Goal: Information Seeking & Learning: Learn about a topic

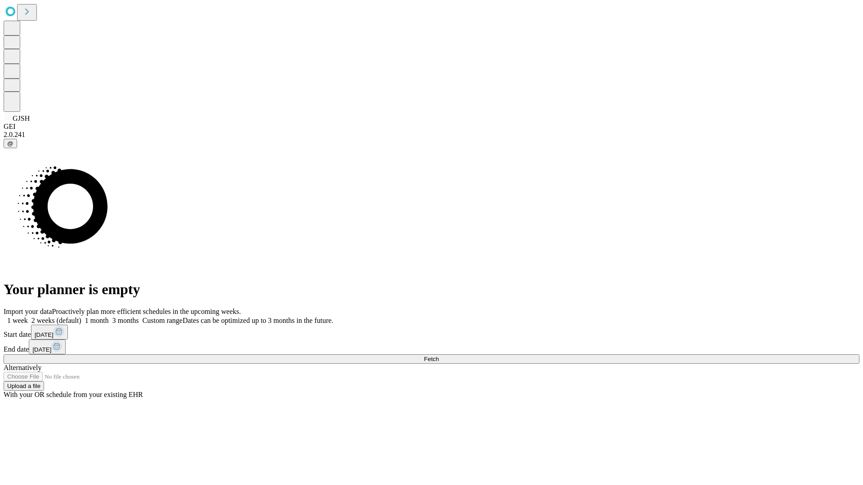
click at [439, 356] on span "Fetch" at bounding box center [431, 359] width 15 height 7
